Goal: Transaction & Acquisition: Register for event/course

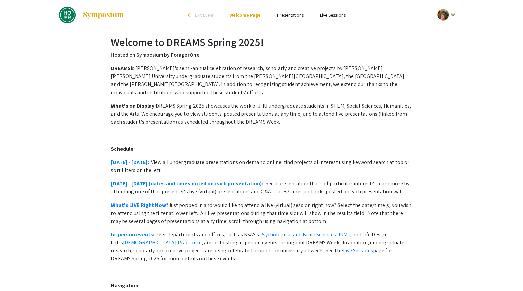
click at [201, 13] on span "Exit Event" at bounding box center [204, 15] width 18 height 6
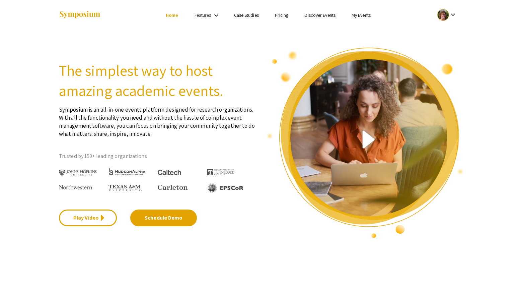
click at [308, 14] on link "Discover Events" at bounding box center [319, 15] width 31 height 6
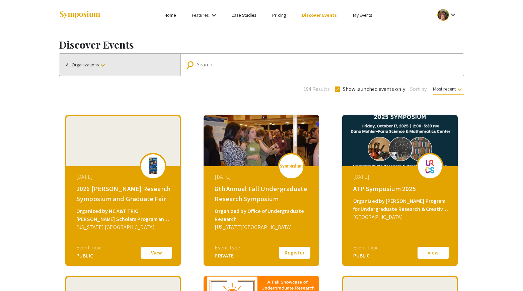
click at [107, 65] on mat-icon "keyboard_arrow_down" at bounding box center [103, 65] width 8 height 8
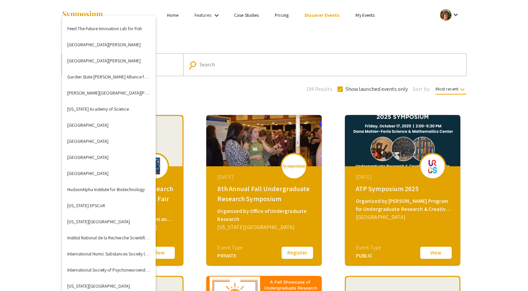
scroll to position [871, 0]
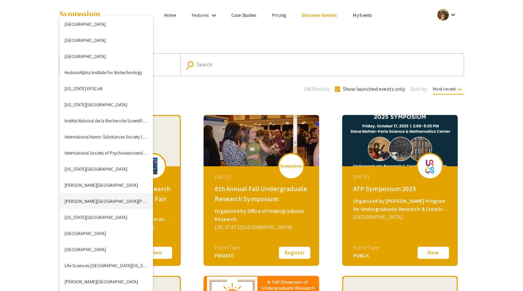
click at [95, 199] on button "[PERSON_NAME][GEOGRAPHIC_DATA][PERSON_NAME]" at bounding box center [106, 201] width 94 height 16
checkbox input "false"
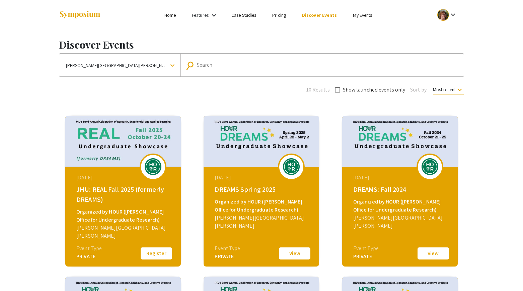
click at [149, 254] on button "Register" at bounding box center [156, 253] width 33 height 14
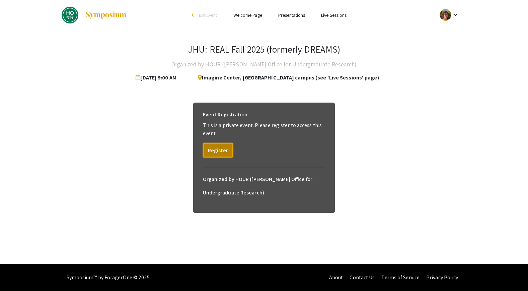
click at [215, 147] on button "Register" at bounding box center [218, 150] width 30 height 15
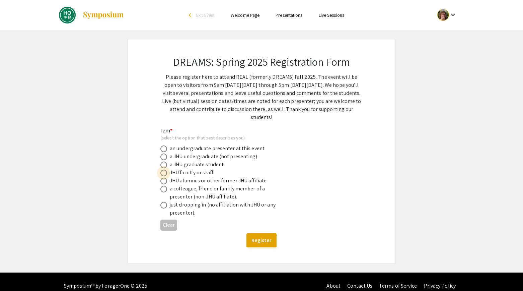
click at [164, 173] on span at bounding box center [163, 172] width 7 height 7
click at [164, 173] on input "radio" at bounding box center [163, 172] width 7 height 7
radio input "true"
click at [261, 240] on button "Register" at bounding box center [262, 240] width 30 height 14
